Goal: Task Accomplishment & Management: Complete application form

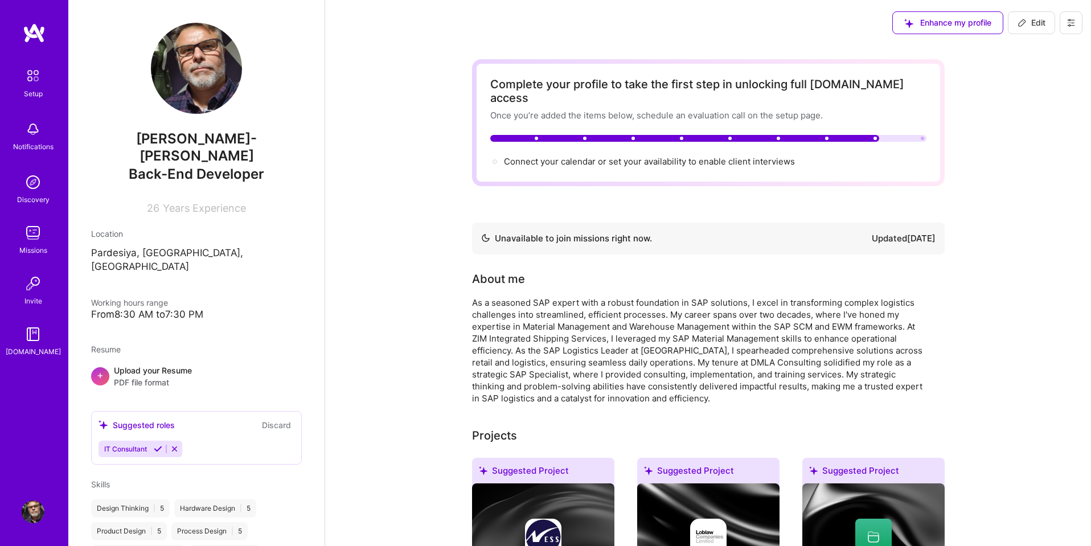
scroll to position [1, 0]
click at [31, 79] on img at bounding box center [33, 76] width 24 height 24
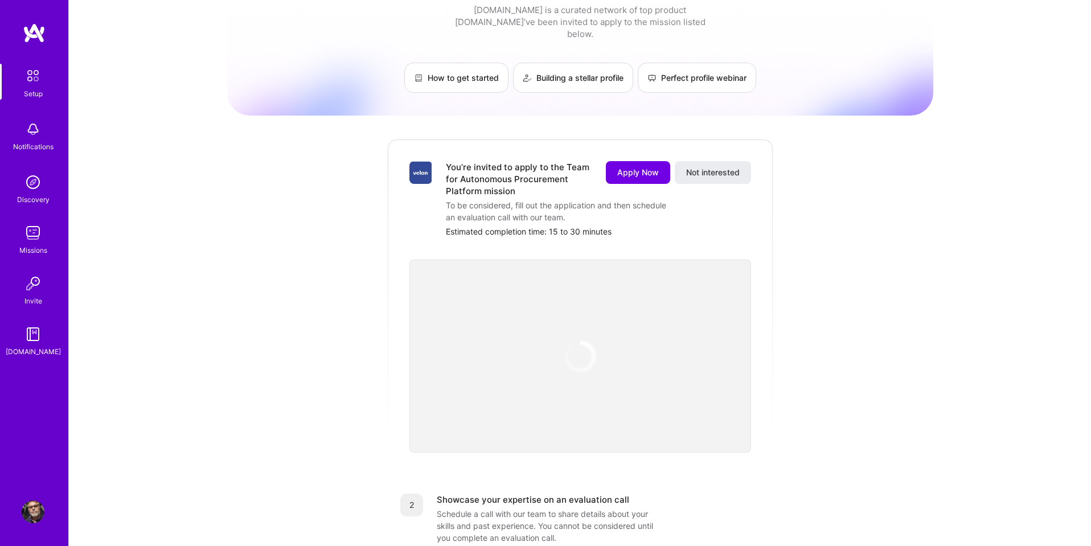
scroll to position [35, 0]
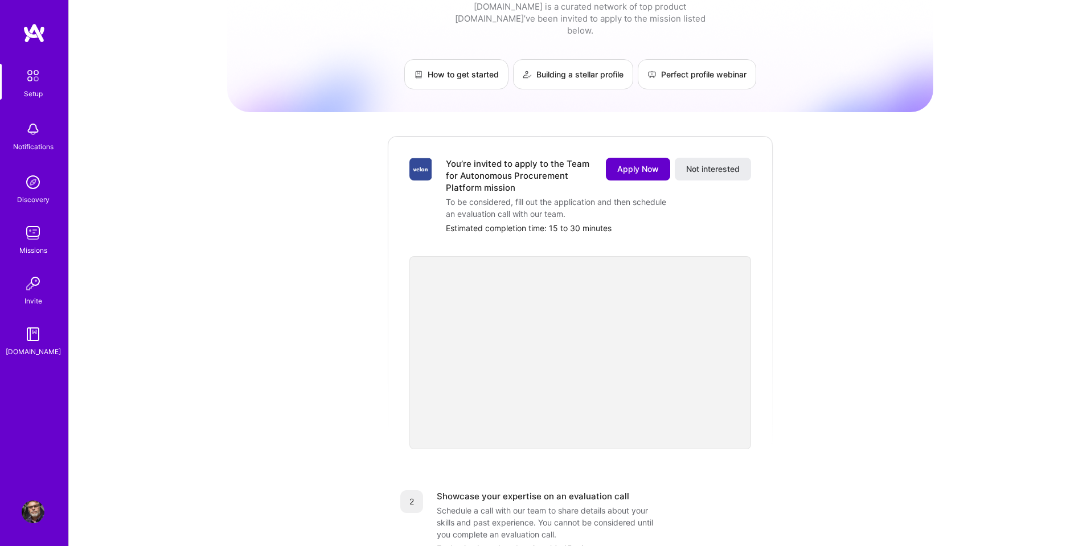
click at [629, 163] on span "Apply Now" at bounding box center [638, 168] width 42 height 11
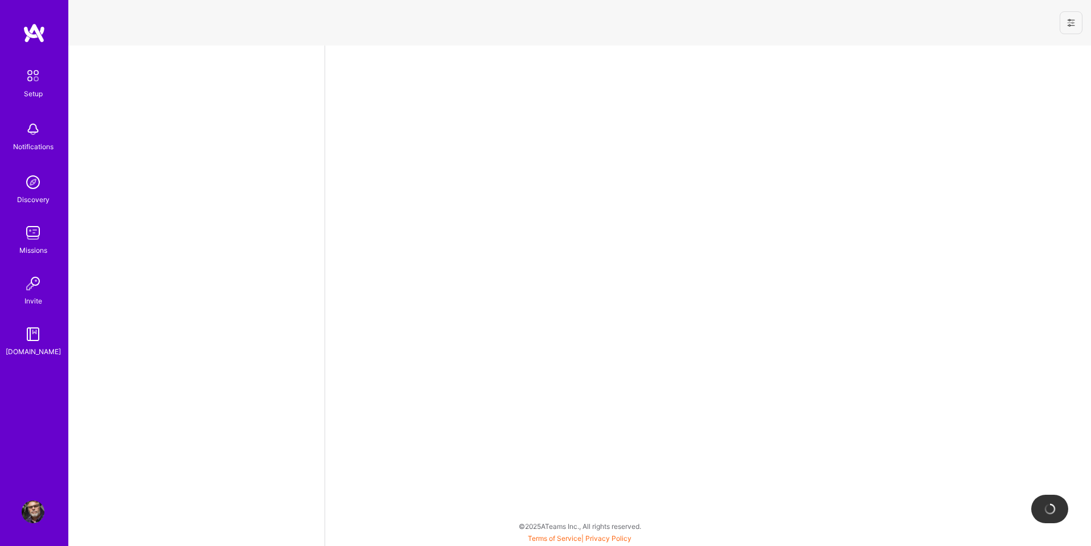
select select "US"
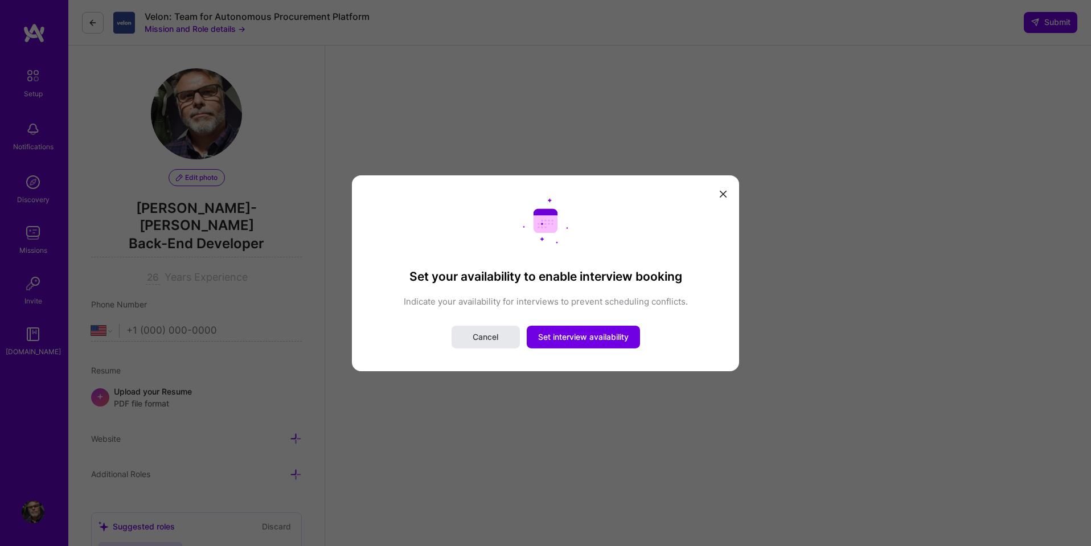
click at [488, 337] on span "Cancel" at bounding box center [486, 336] width 26 height 11
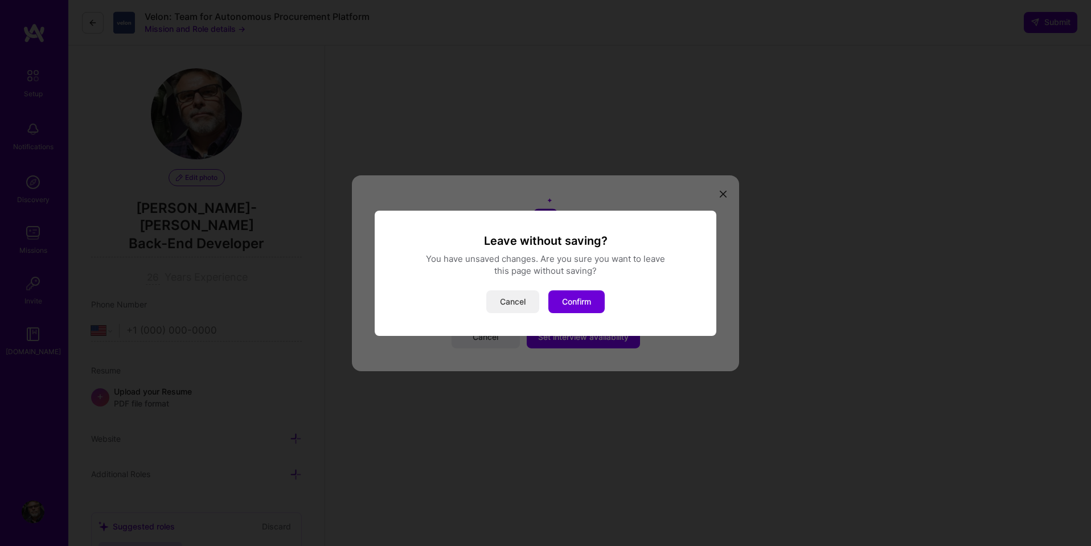
click at [522, 304] on button "Cancel" at bounding box center [512, 301] width 53 height 23
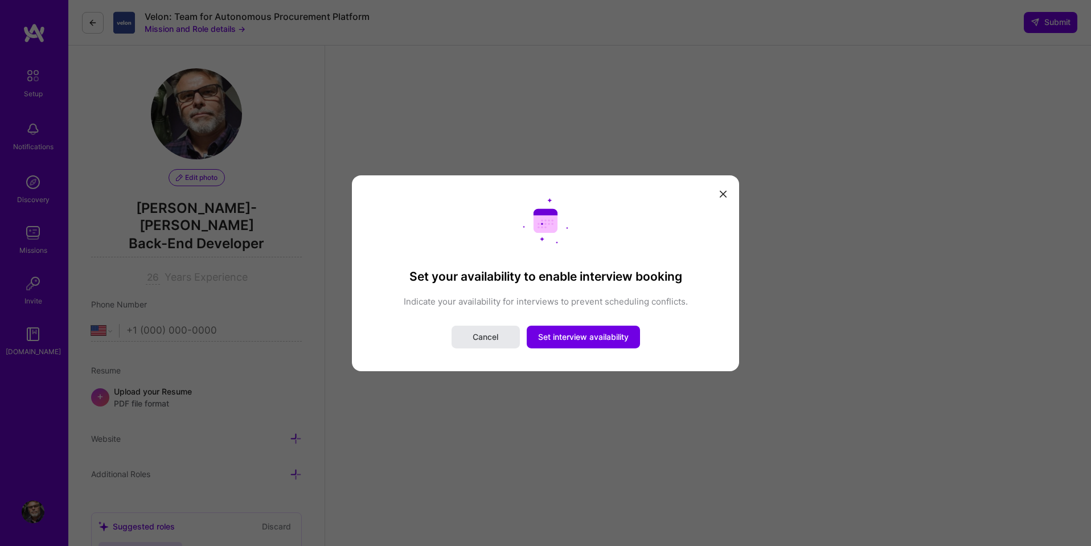
click at [498, 335] on button "Cancel" at bounding box center [486, 337] width 68 height 23
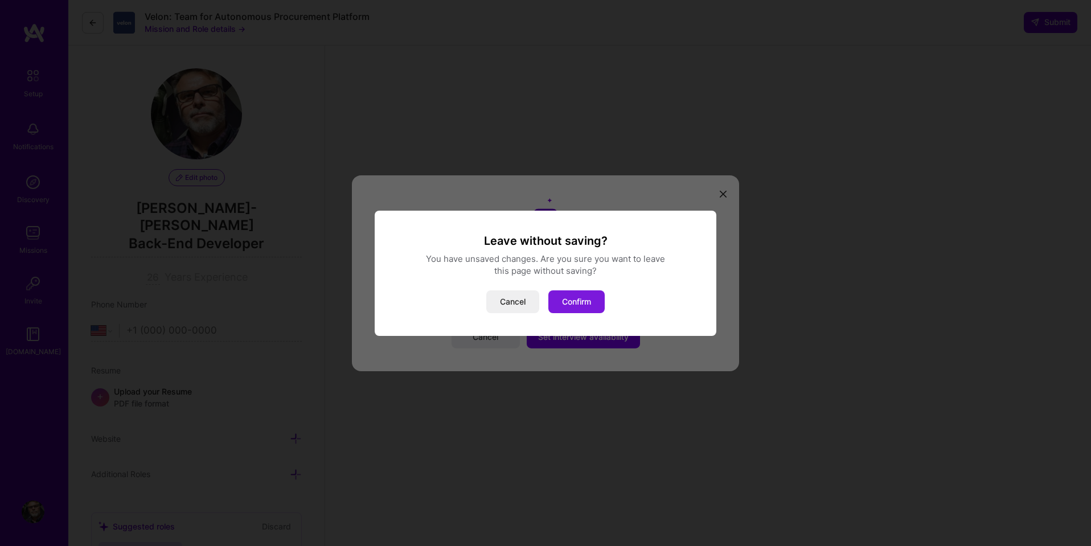
click at [579, 300] on button "Confirm" at bounding box center [576, 301] width 56 height 23
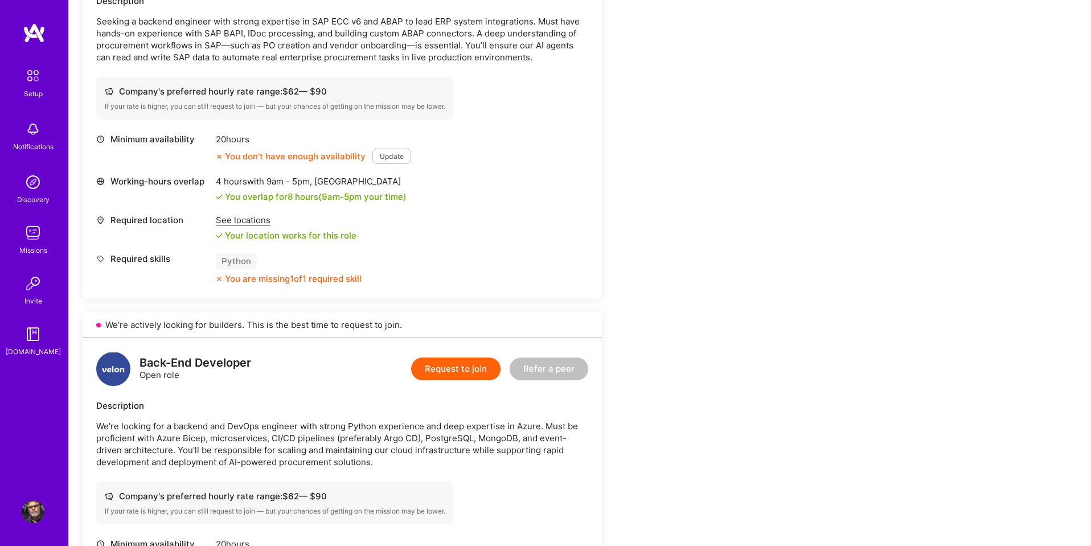
scroll to position [429, 0]
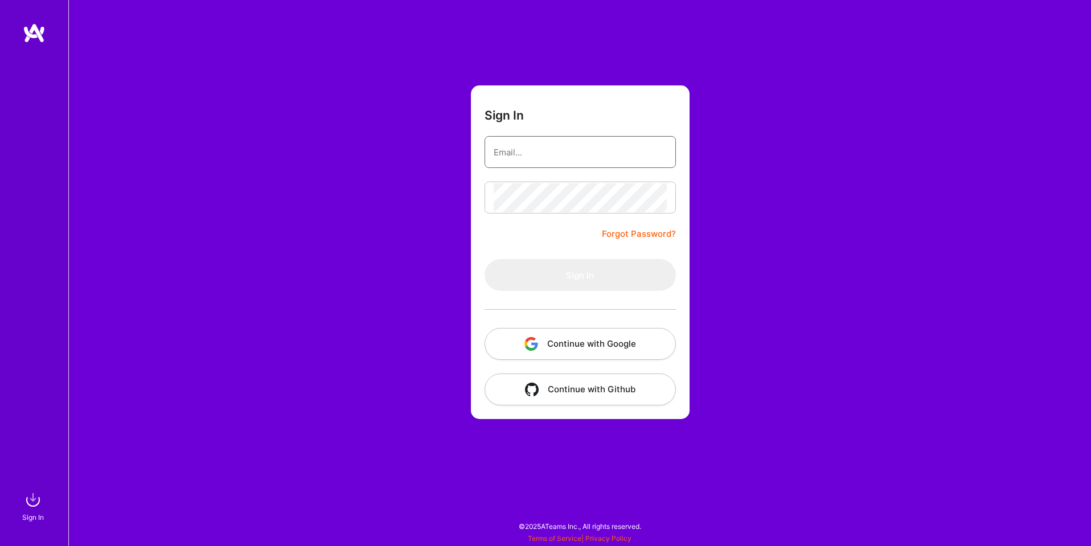
type input "sarahjanemills@gmail.com"
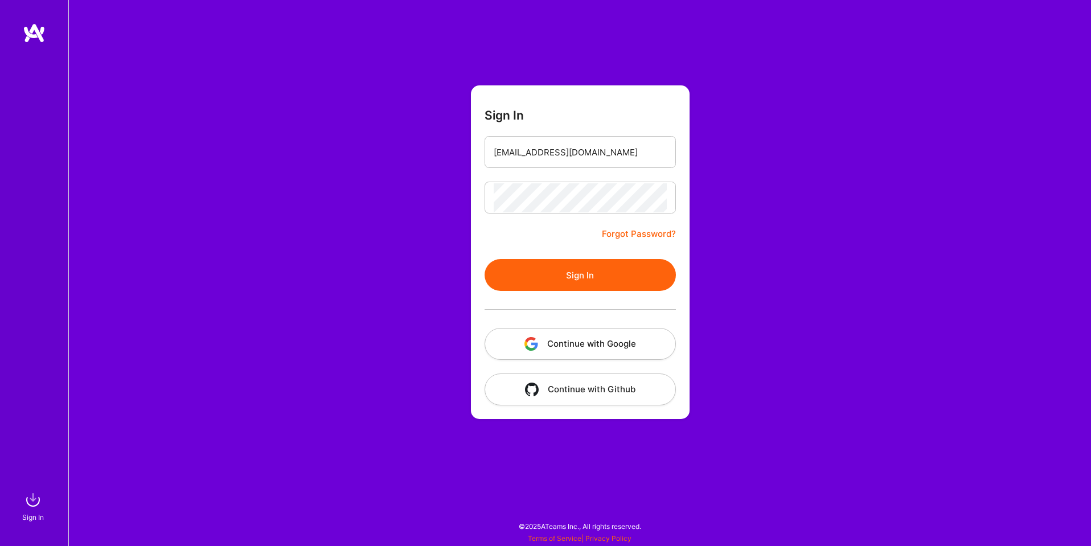
click at [604, 346] on button "Continue with Google" at bounding box center [580, 344] width 191 height 32
